Goal: Task Accomplishment & Management: Manage account settings

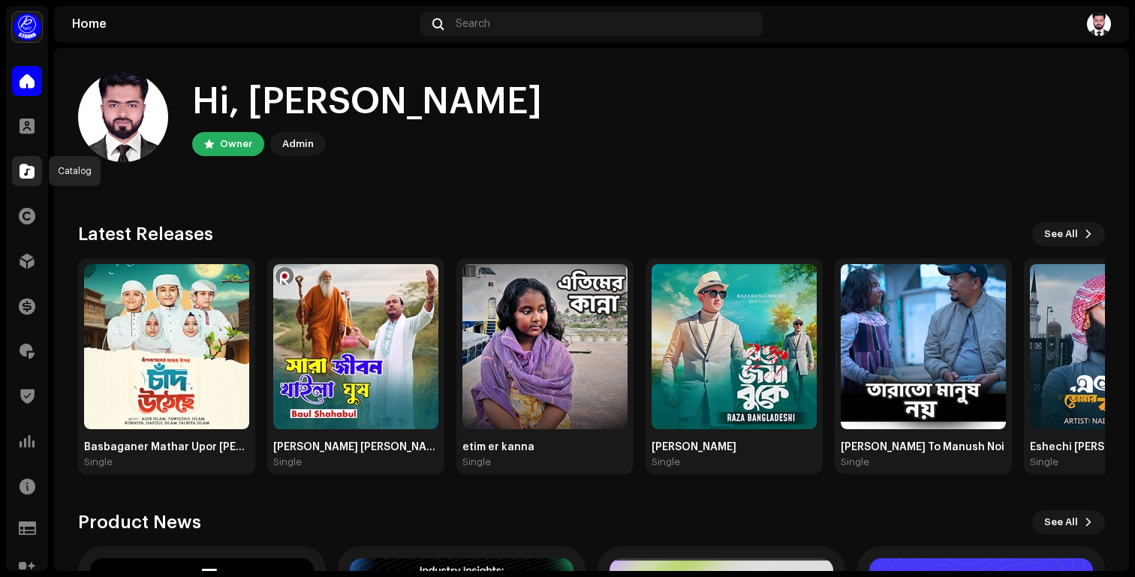
click at [29, 182] on div at bounding box center [27, 171] width 30 height 30
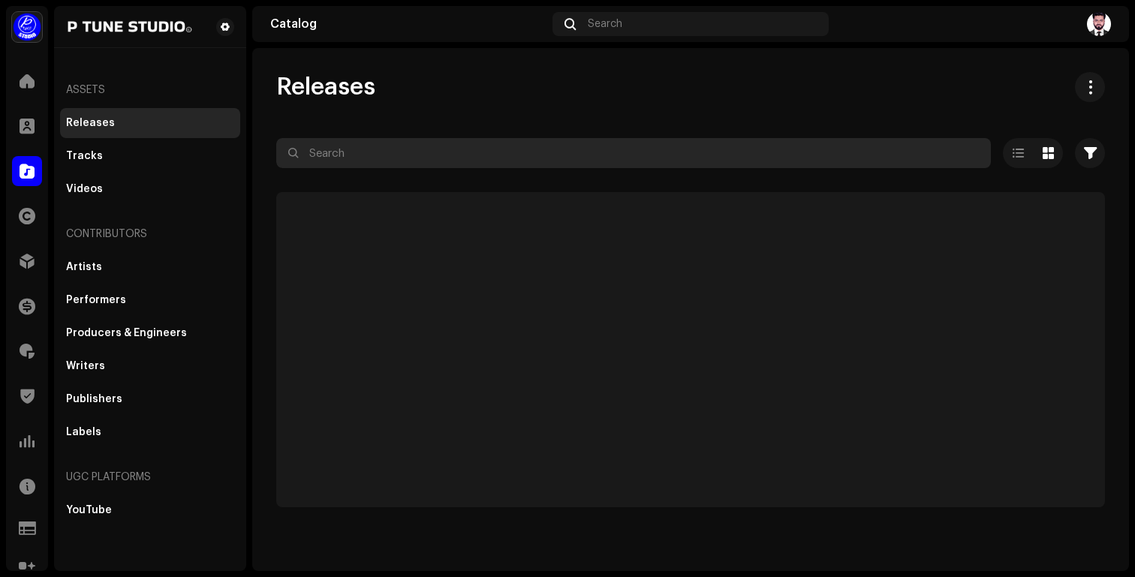
click at [368, 158] on input "text" at bounding box center [633, 153] width 714 height 30
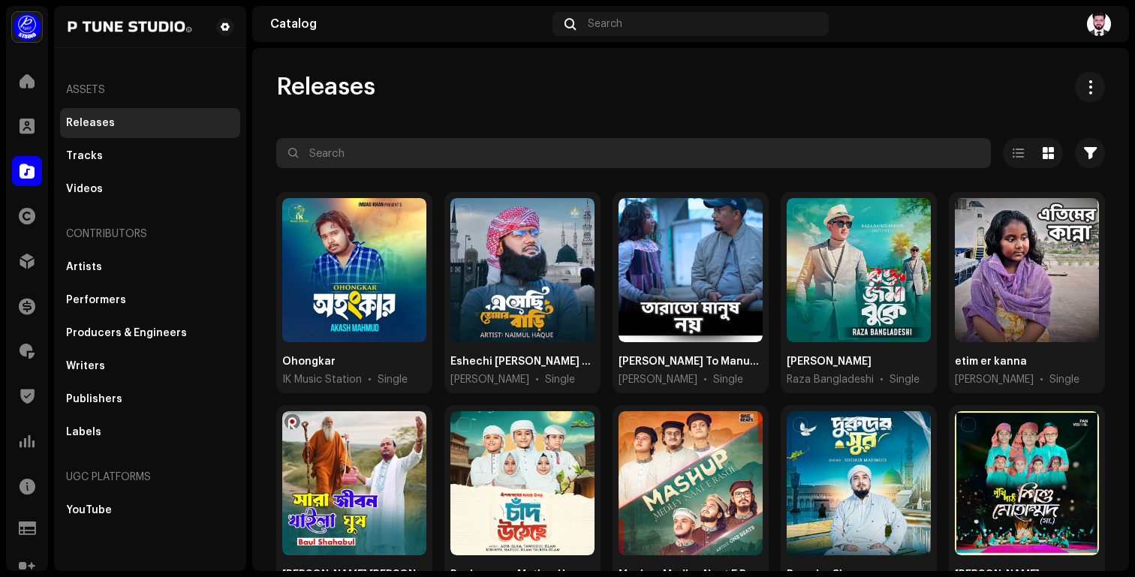
paste input "198468231217"
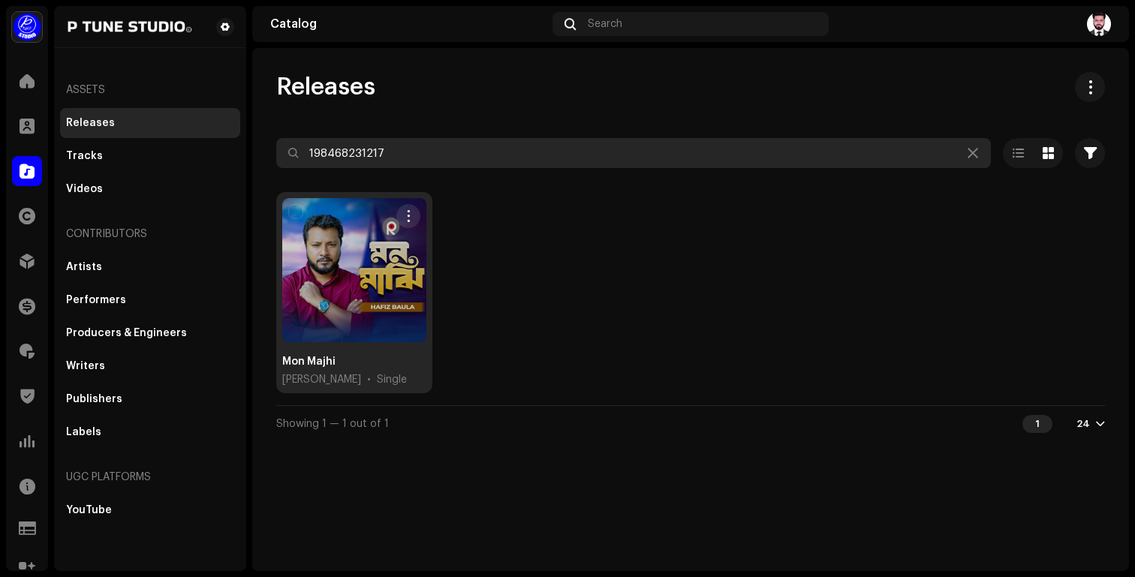
type input "198468231217"
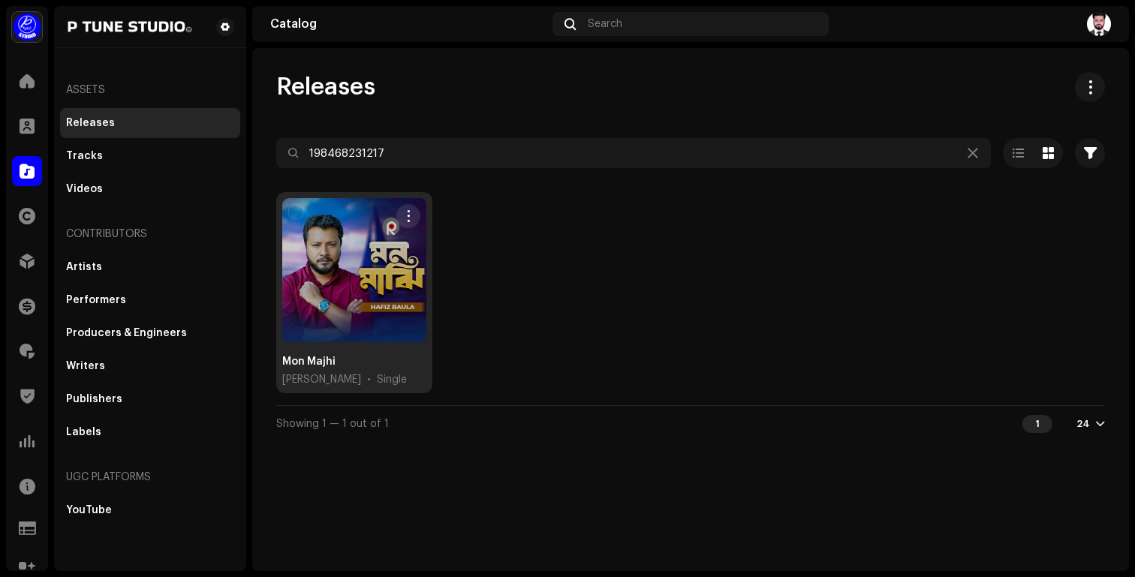
click at [332, 281] on div at bounding box center [354, 270] width 144 height 144
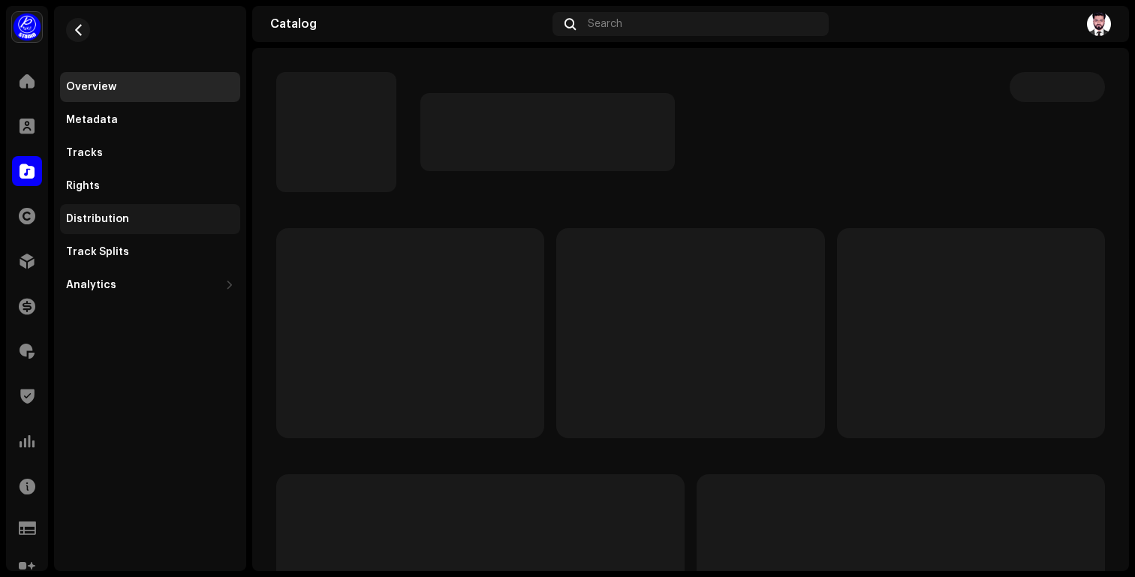
click at [143, 215] on div "Distribution" at bounding box center [150, 219] width 168 height 12
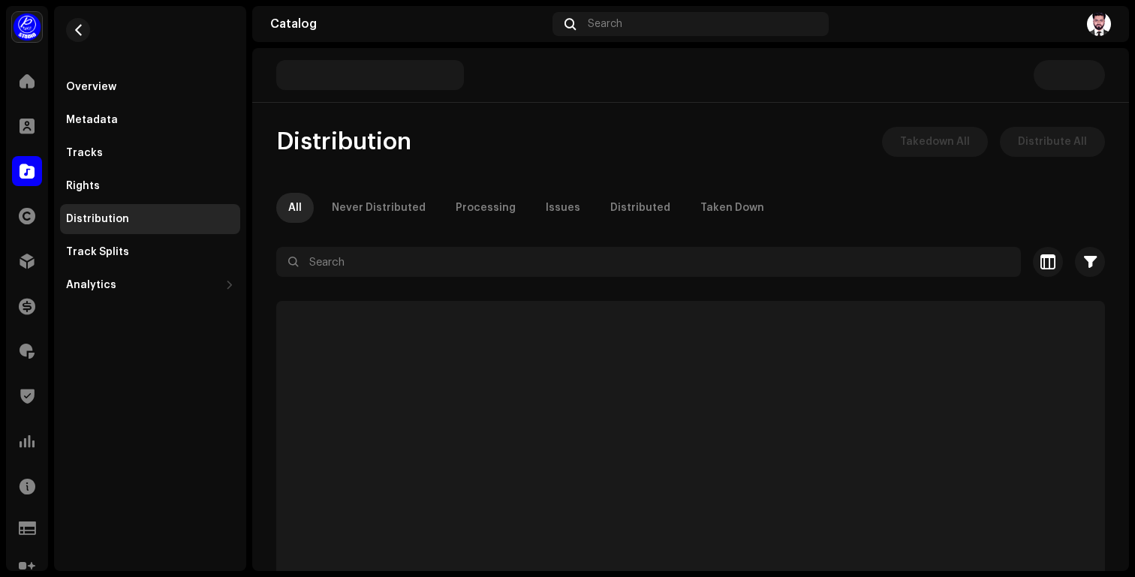
click at [770, 205] on div "All Never Distributed Processing Issues Distributed Taken Down" at bounding box center [690, 208] width 828 height 30
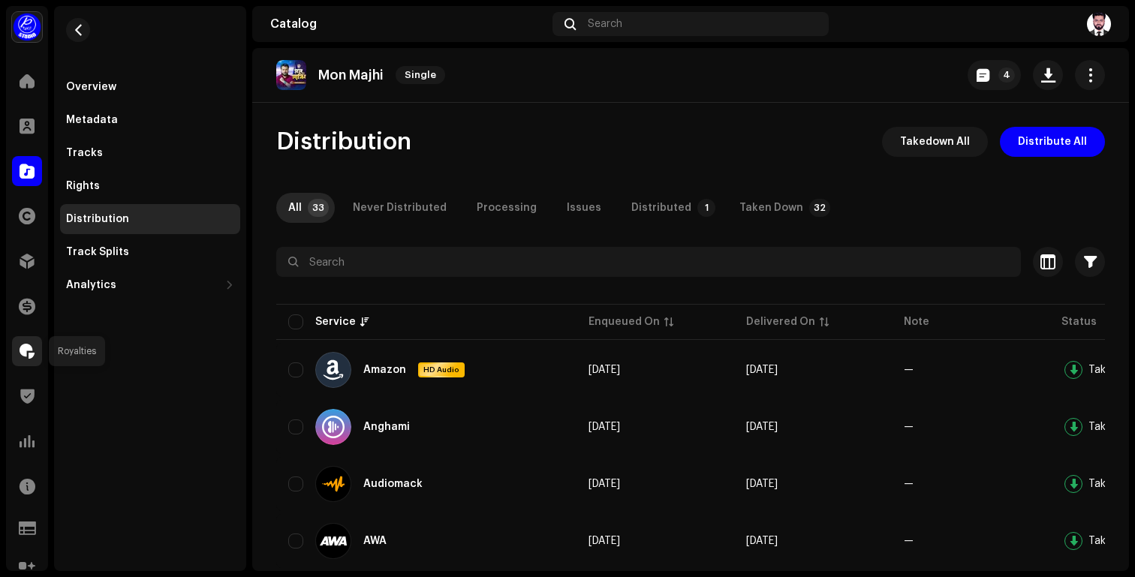
click at [32, 357] on span at bounding box center [27, 351] width 15 height 12
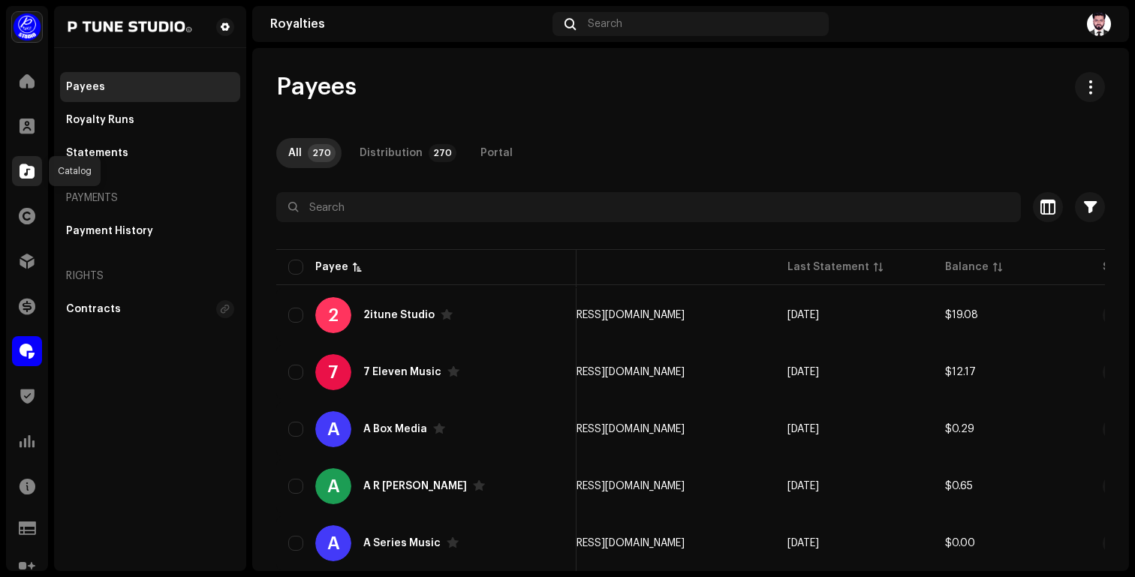
click at [28, 167] on span at bounding box center [27, 171] width 15 height 12
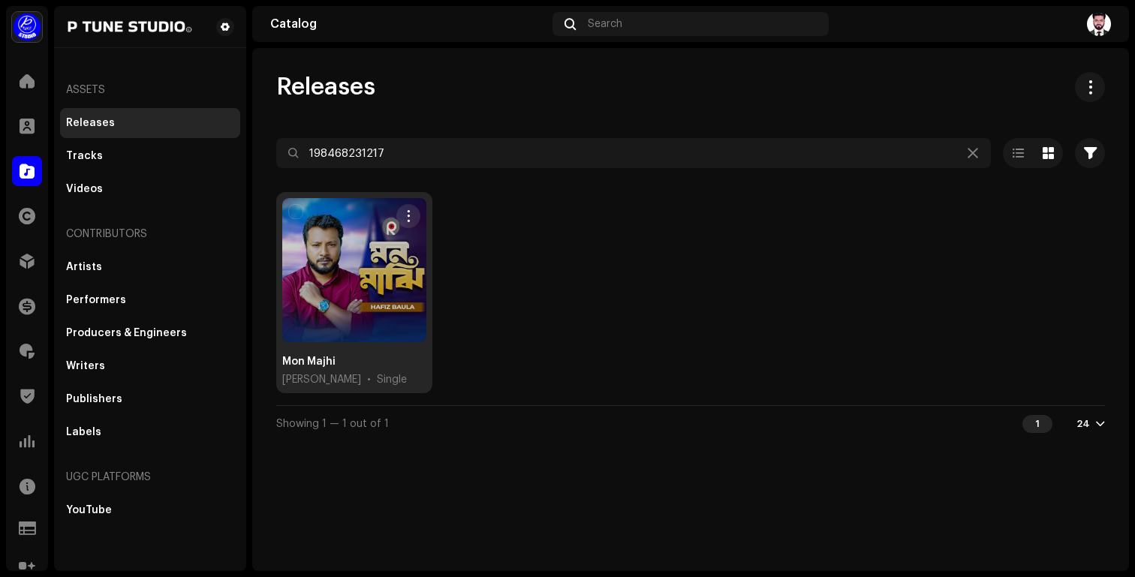
click at [356, 280] on div at bounding box center [354, 270] width 144 height 144
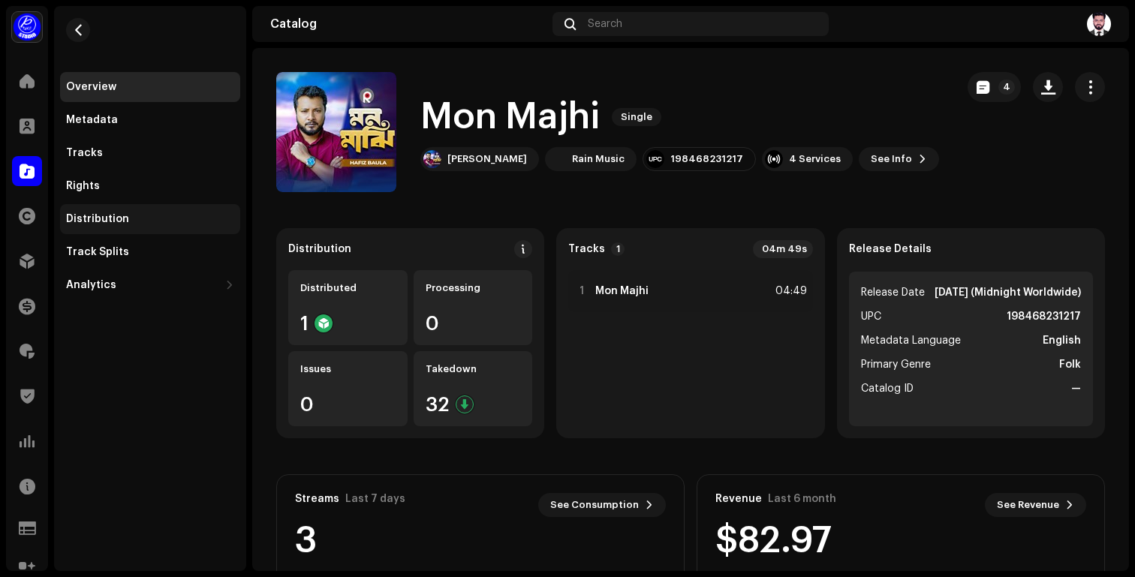
click at [143, 221] on div "Distribution" at bounding box center [150, 219] width 168 height 12
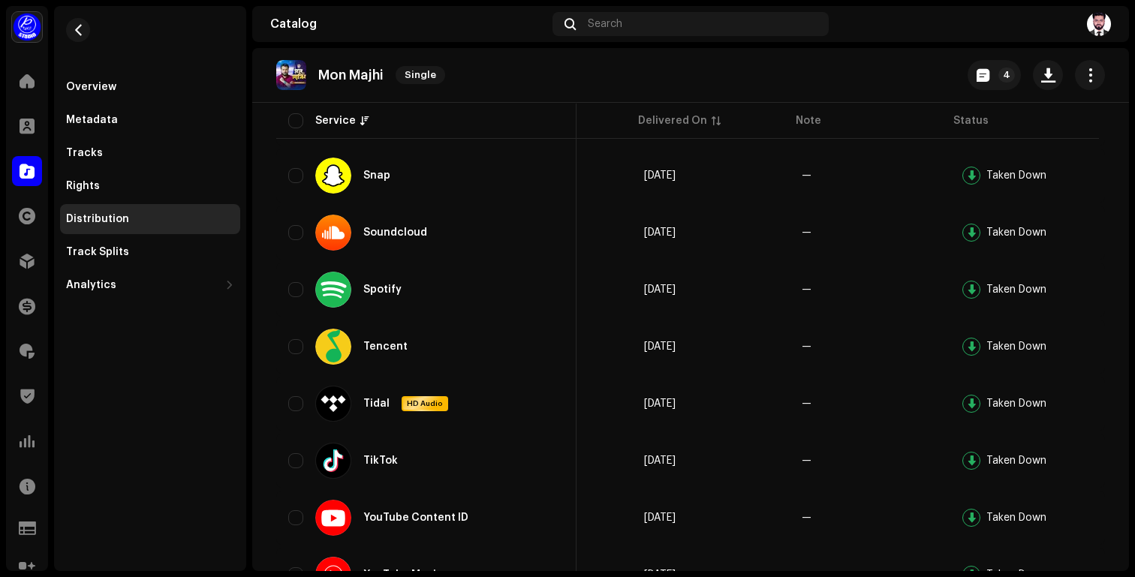
scroll to position [1700, 0]
